Goal: Task Accomplishment & Management: Use online tool/utility

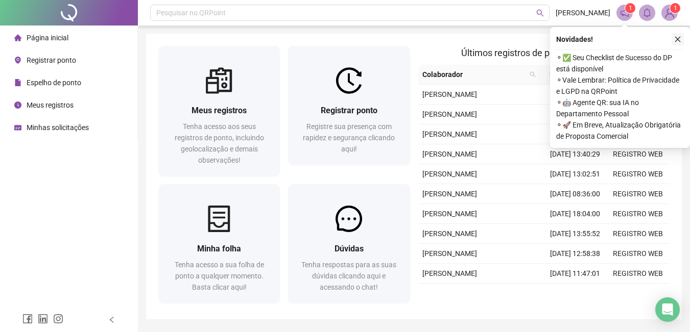
click at [678, 38] on icon "close" at bounding box center [677, 39] width 7 height 7
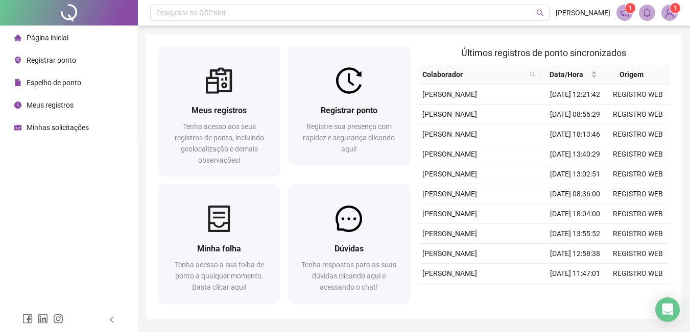
click at [447, 40] on div "Meus registros Tenha acesso aos seus registros de ponto, incluindo geolocalizaç…" at bounding box center [414, 177] width 536 height 286
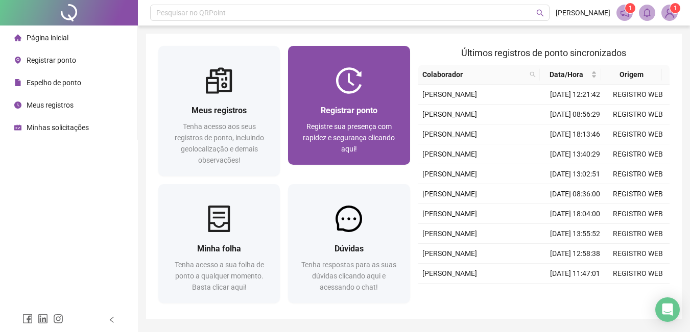
click at [364, 78] on div at bounding box center [349, 80] width 122 height 27
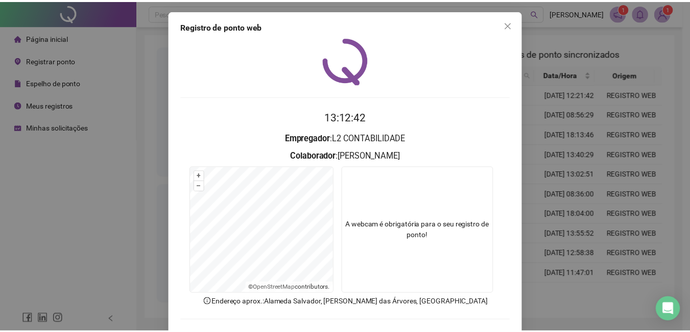
scroll to position [44, 0]
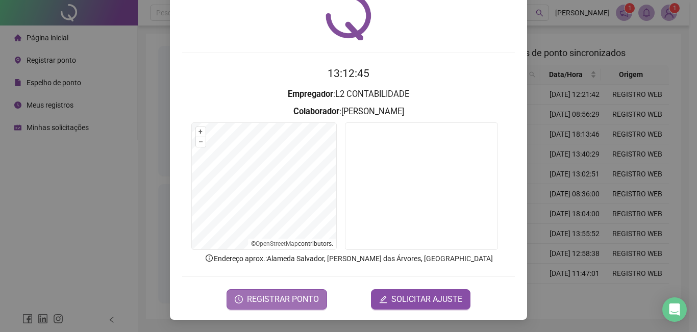
click at [286, 302] on span "REGISTRAR PONTO" at bounding box center [283, 300] width 72 height 12
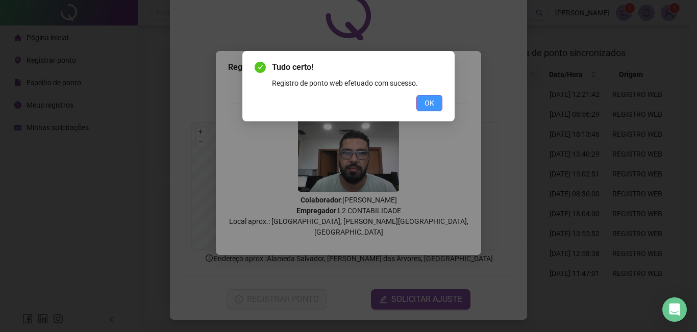
click at [438, 102] on button "OK" at bounding box center [430, 103] width 26 height 16
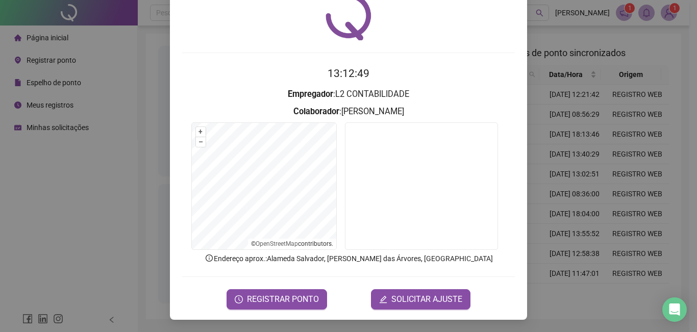
click at [553, 45] on div "Registro de ponto web 13:12:49 Empregador : L2 CONTABILIDADE Colaborador : [PER…" at bounding box center [348, 166] width 697 height 332
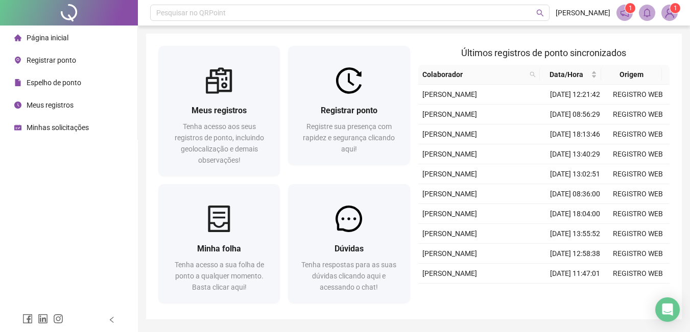
click at [466, 32] on div "Pesquisar no QRPoint [PERSON_NAME] 1 1 Meus registros Tenha acesso aos seus reg…" at bounding box center [414, 182] width 552 height 364
click at [468, 35] on div "Meus registros Tenha acesso aos seus registros de ponto, incluindo geolocalizaç…" at bounding box center [414, 177] width 536 height 286
click at [470, 36] on div "Meus registros Tenha acesso aos seus registros de ponto, incluindo geolocalizaç…" at bounding box center [414, 177] width 536 height 286
